Goal: Download file/media

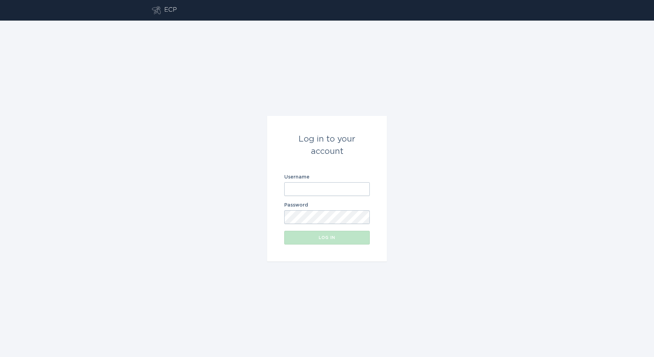
click at [314, 190] on input "Username" at bounding box center [326, 189] width 85 height 14
paste input "[PERSON_NAME][EMAIL_ADDRESS][DOMAIN_NAME]"
type input "[PERSON_NAME][EMAIL_ADDRESS][DOMAIN_NAME]"
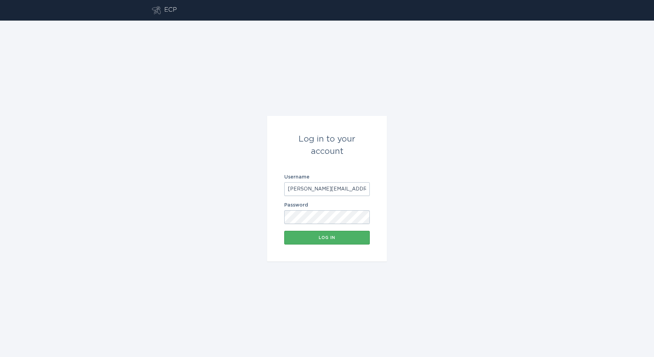
click at [328, 238] on div "Log in" at bounding box center [326, 238] width 79 height 4
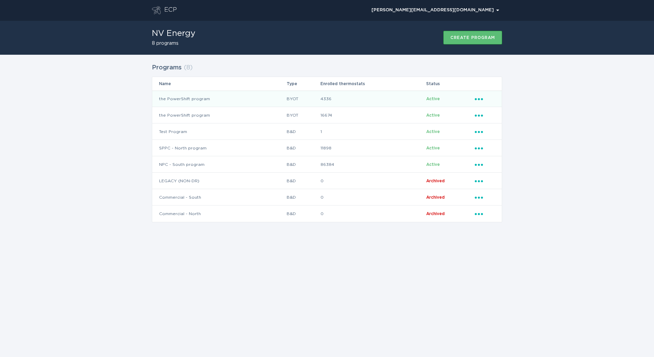
click at [477, 99] on icon "Ellipsis" at bounding box center [479, 98] width 10 height 6
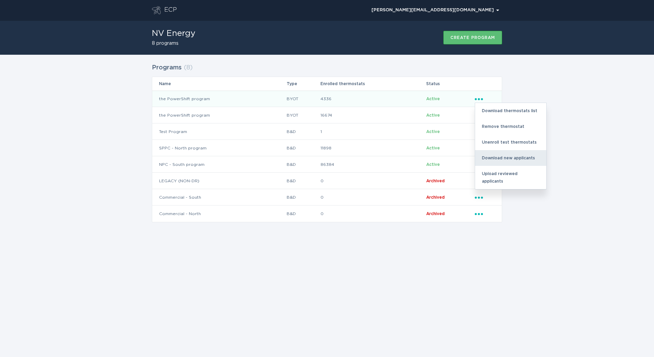
click at [534, 161] on div "Download new applicants" at bounding box center [510, 158] width 71 height 16
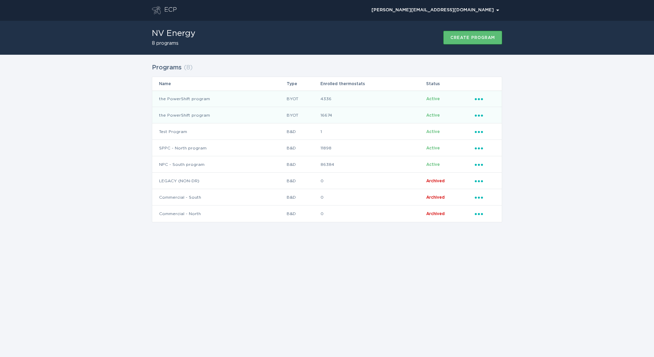
click at [480, 118] on div "Ellipsis" at bounding box center [484, 115] width 20 height 8
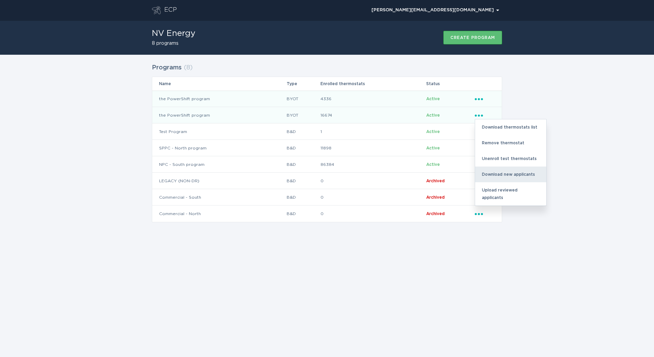
click at [504, 175] on div "Download new applicants" at bounding box center [510, 174] width 71 height 16
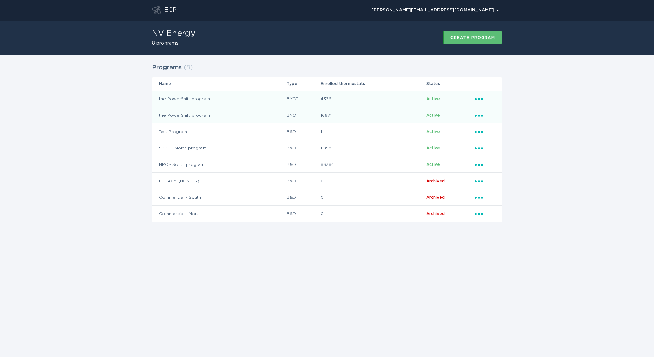
click at [535, 140] on div "Programs ( 8 ) Name Type Enrolled thermostats Status the PowerShift program BYO…" at bounding box center [327, 147] width 654 height 185
